Goal: Information Seeking & Learning: Learn about a topic

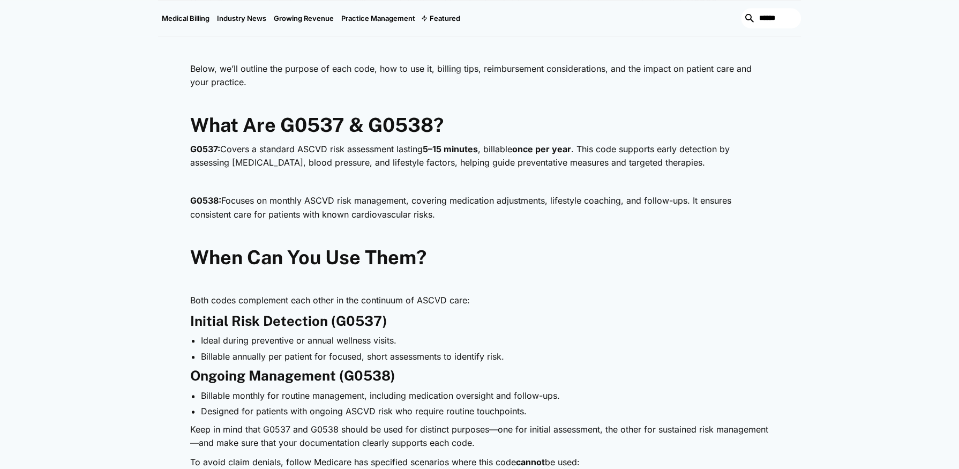
scroll to position [589, 0]
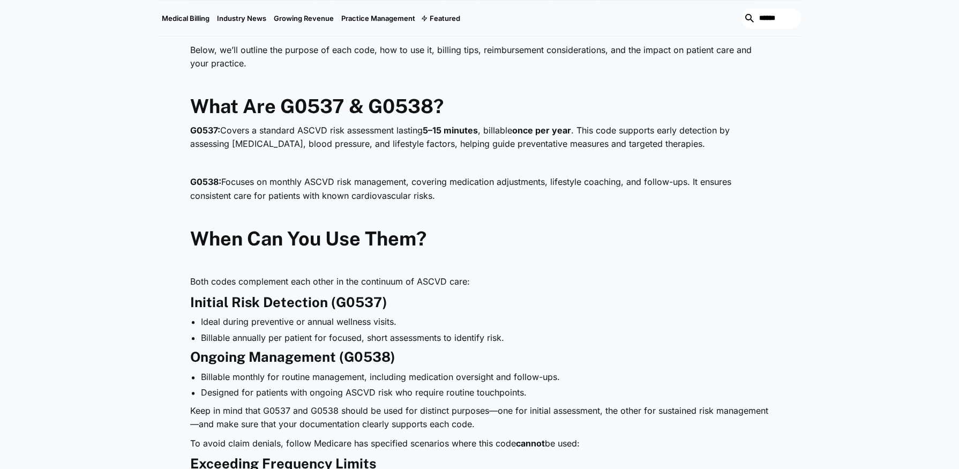
click at [314, 131] on p "G0537: Covers a standard ASCVD risk assessment lasting 5–15 minutes , billable …" at bounding box center [479, 137] width 578 height 27
copy p "ASCVD"
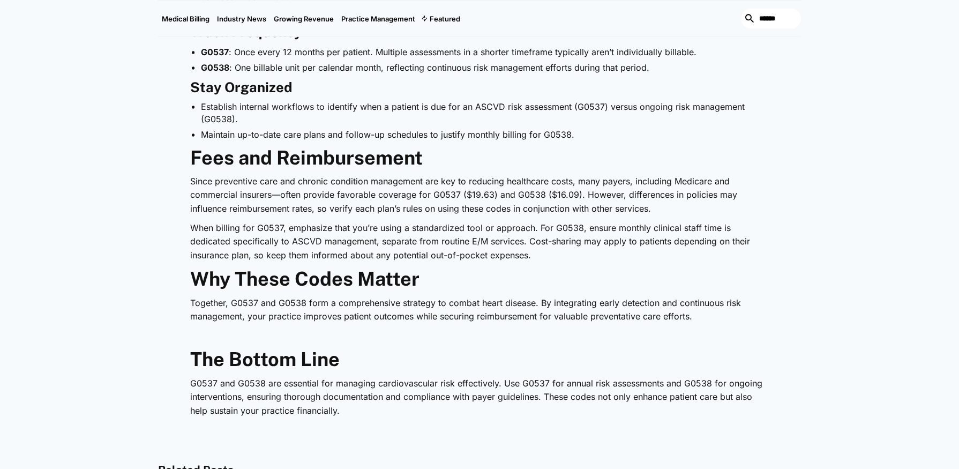
scroll to position [1232, 0]
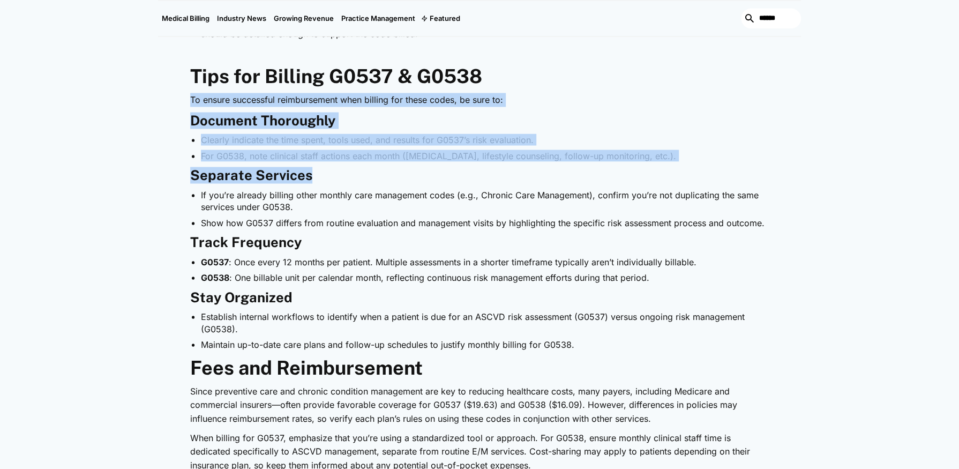
drag, startPoint x: 714, startPoint y: 162, endPoint x: 168, endPoint y: 104, distance: 549.3
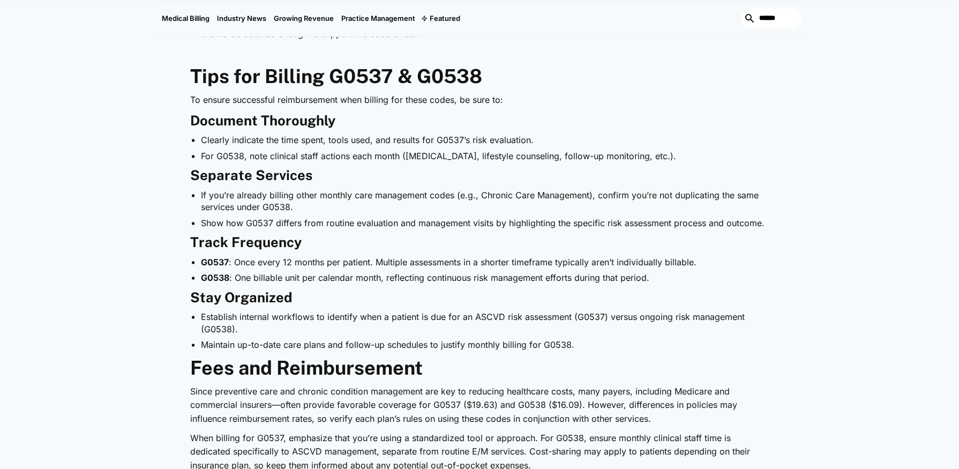
drag, startPoint x: 168, startPoint y: 104, endPoint x: 134, endPoint y: 59, distance: 56.3
